Goal: Task Accomplishment & Management: Use online tool/utility

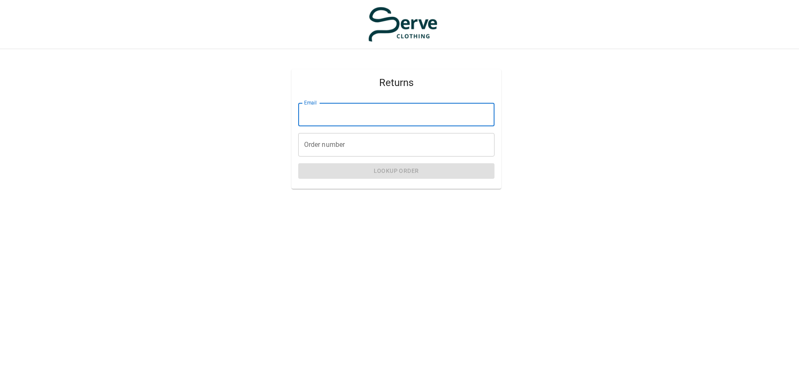
click at [316, 117] on input "Email" at bounding box center [396, 114] width 196 height 23
type input "**********"
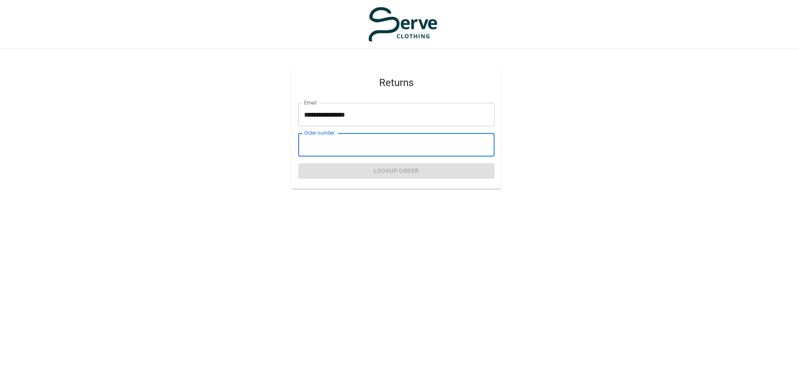
click at [315, 142] on input "Order number" at bounding box center [396, 144] width 196 height 23
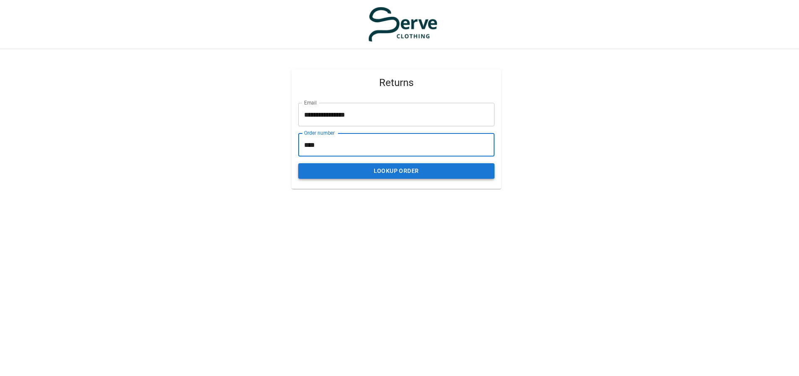
type input "****"
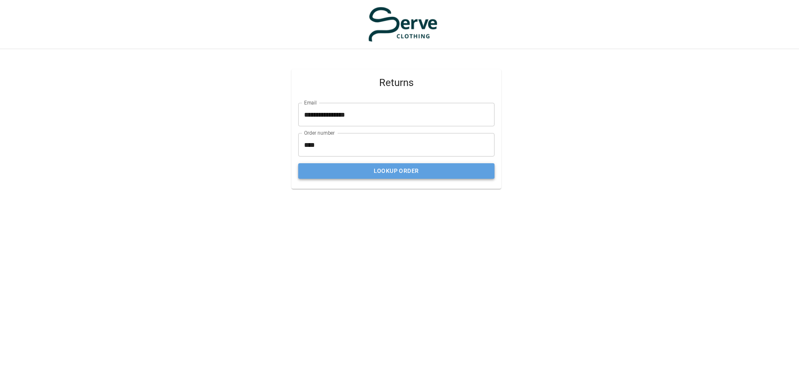
click at [405, 168] on button "Lookup Order" at bounding box center [396, 171] width 196 height 16
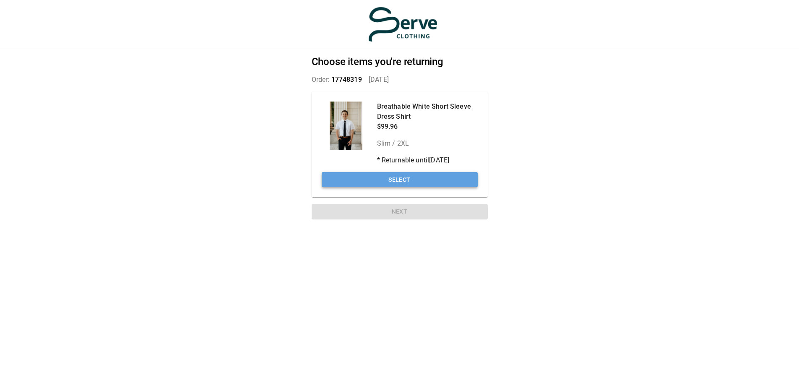
click at [395, 181] on button "Select" at bounding box center [400, 180] width 156 height 16
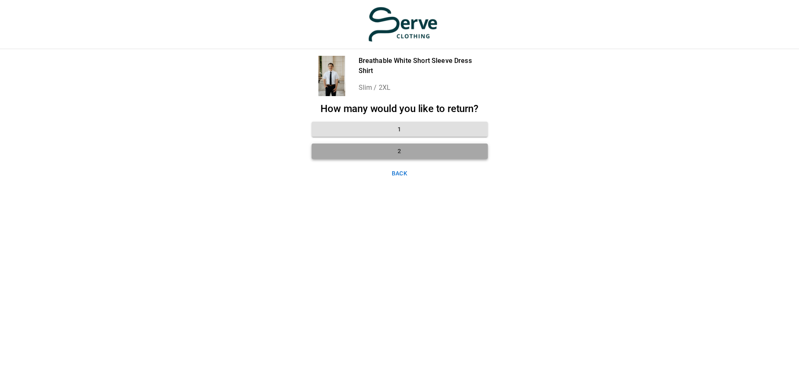
click at [401, 151] on button "2" at bounding box center [400, 151] width 176 height 16
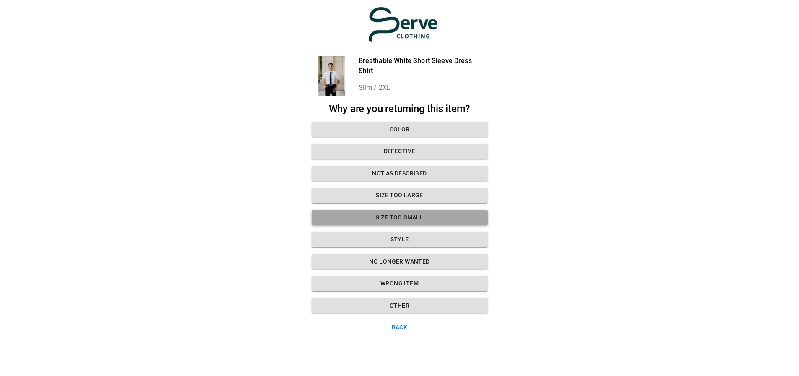
click at [393, 218] on button "Size too small" at bounding box center [400, 218] width 176 height 16
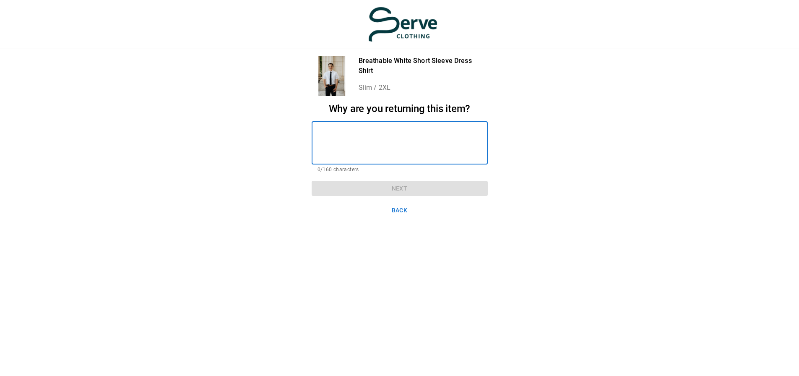
click at [339, 138] on textarea at bounding box center [400, 142] width 164 height 29
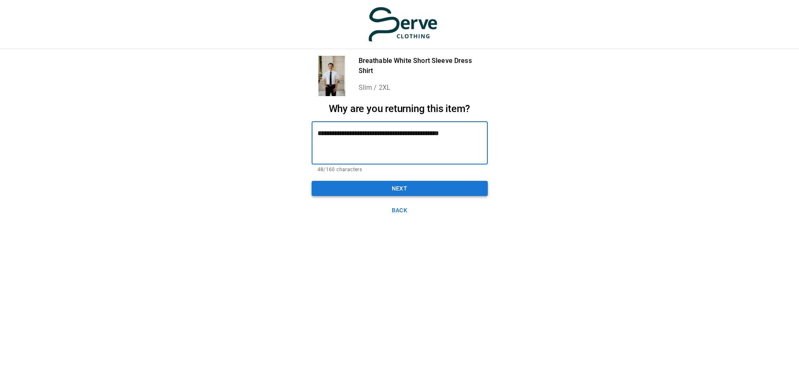
type textarea "**********"
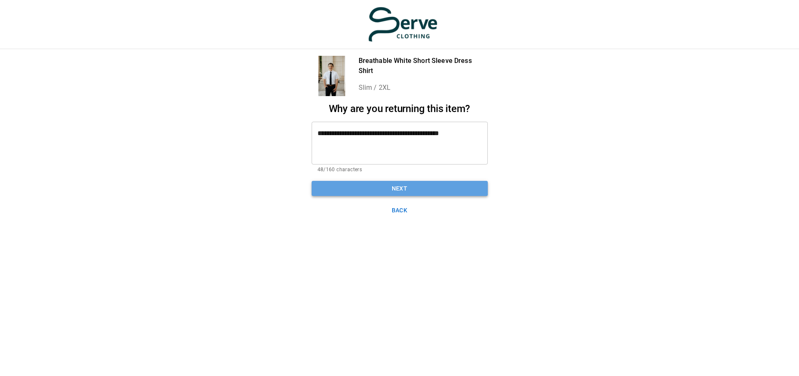
click at [398, 188] on button "Next" at bounding box center [400, 189] width 176 height 16
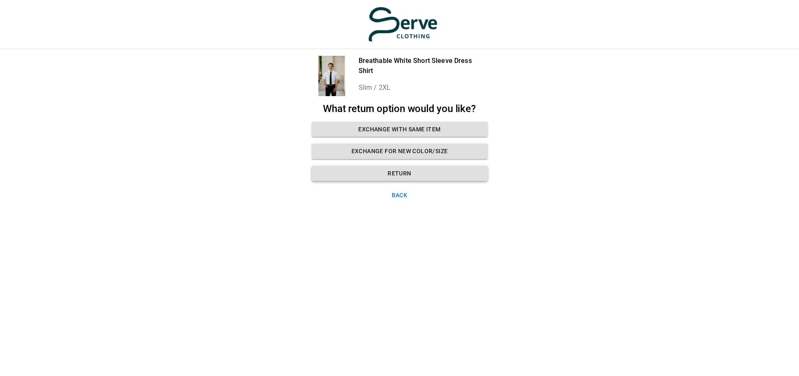
click at [399, 172] on button "Return" at bounding box center [400, 174] width 176 height 16
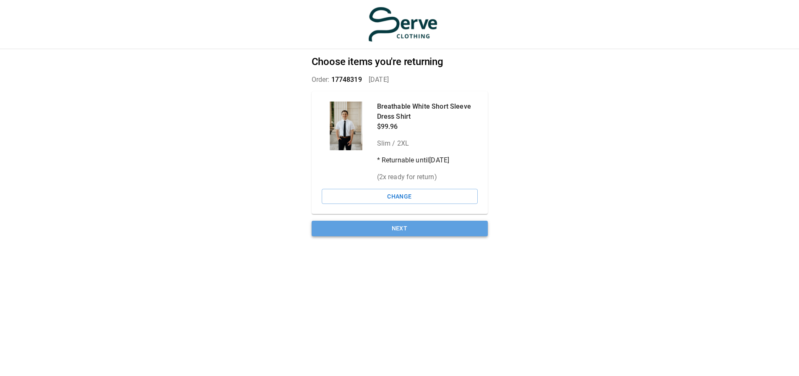
click at [399, 226] on button "Next" at bounding box center [400, 229] width 176 height 16
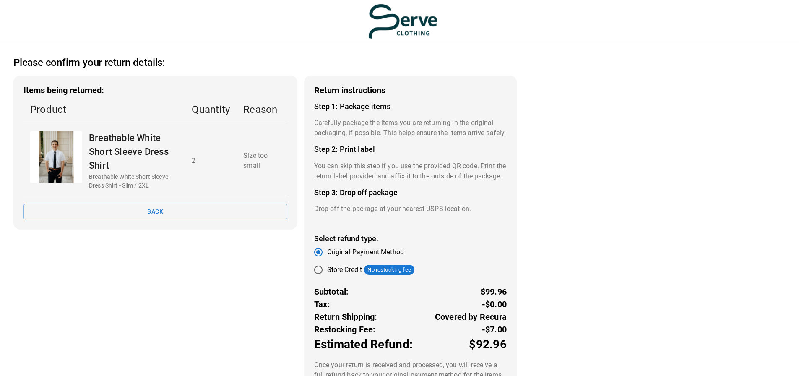
scroll to position [73, 0]
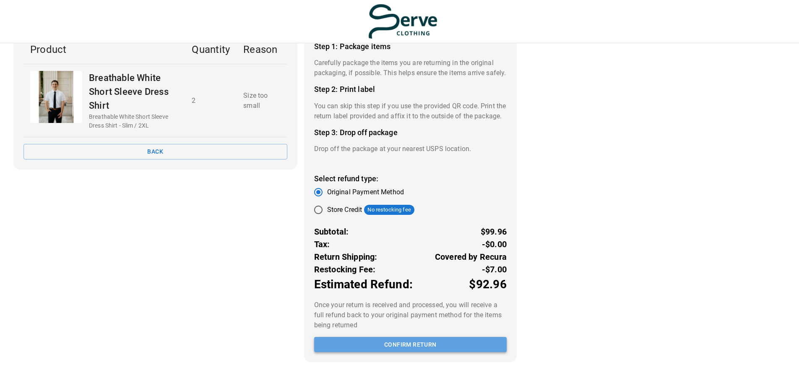
click at [420, 345] on button "Confirm return" at bounding box center [410, 345] width 193 height 16
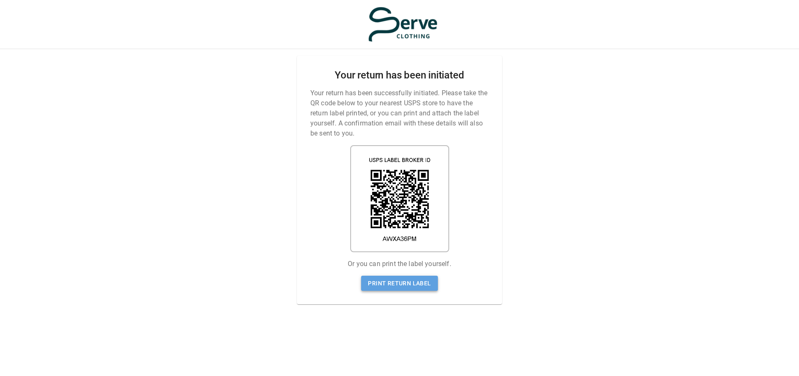
click at [403, 276] on link "Print return label" at bounding box center [399, 284] width 76 height 16
